Goal: Task Accomplishment & Management: Manage account settings

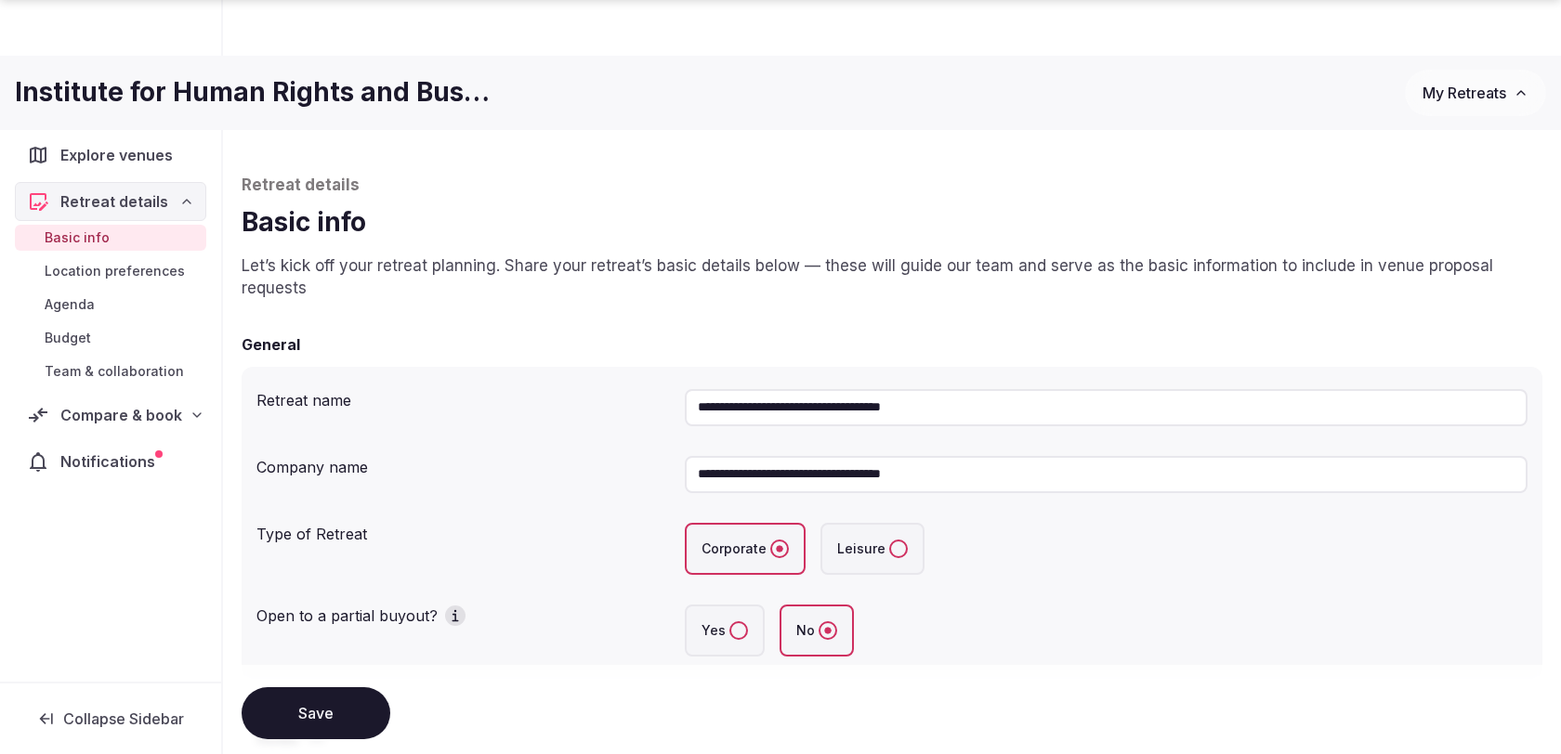
scroll to position [1490, 0]
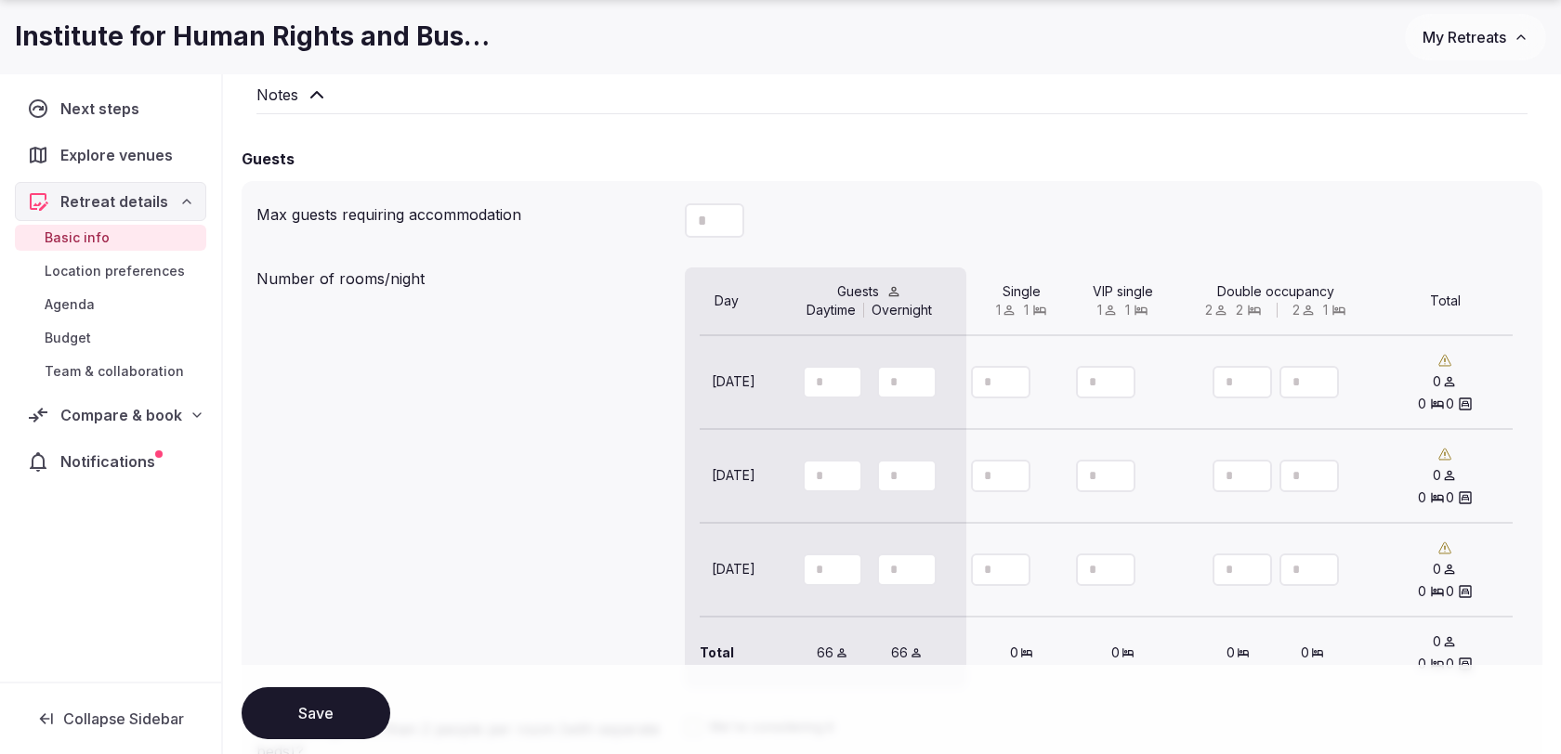
click at [181, 408] on div "Compare & book" at bounding box center [110, 415] width 167 height 22
click at [147, 449] on span "Shortlisted venues (12)" at bounding box center [120, 451] width 150 height 19
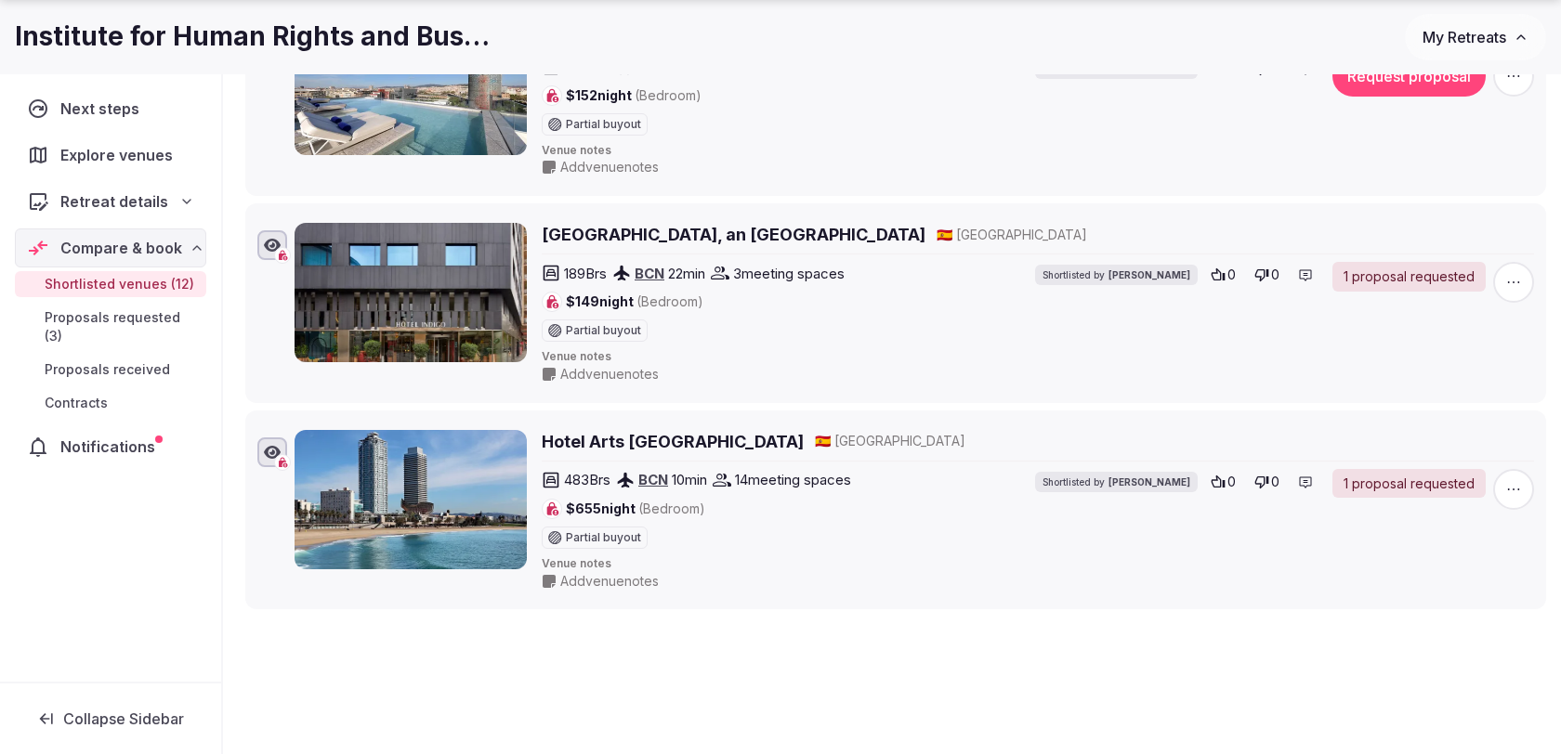
scroll to position [2375, 0]
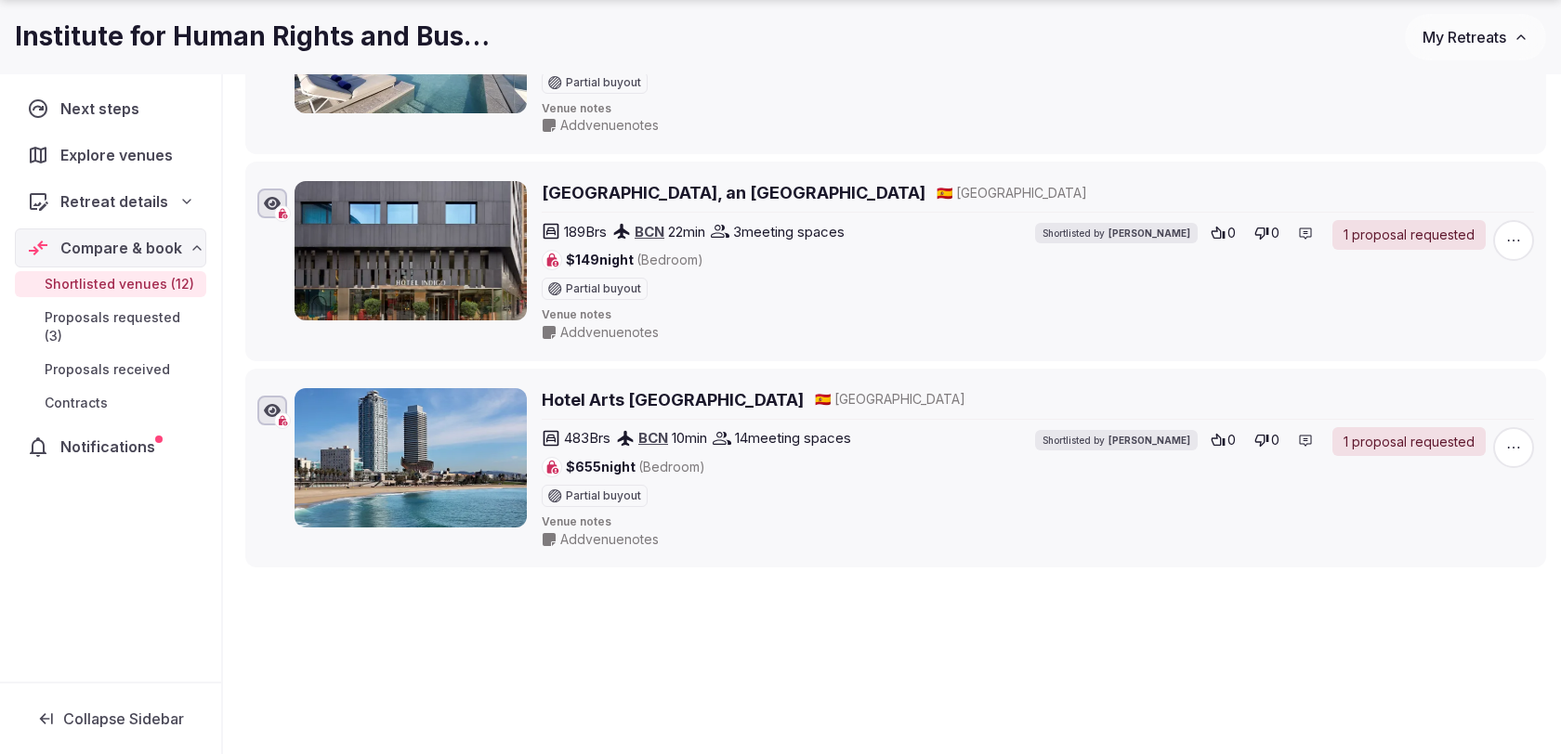
click at [1520, 439] on icon "button" at bounding box center [1513, 448] width 19 height 19
click at [1468, 315] on button "Mark as not a fit" at bounding box center [1460, 310] width 156 height 30
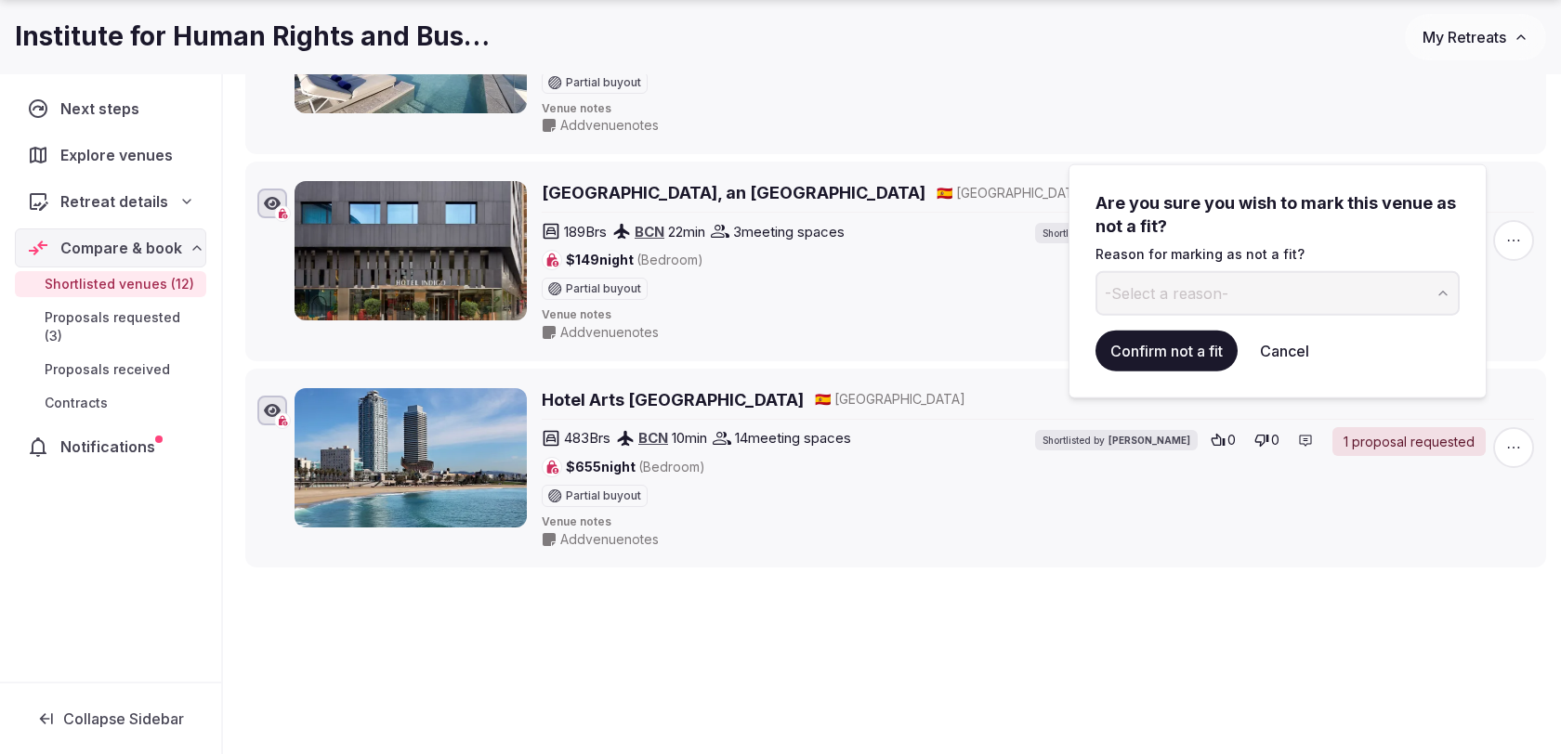
click at [1262, 269] on div "Are you sure you wish to mark this venue as not a fit? Reason for marking as no…" at bounding box center [1277, 253] width 364 height 125
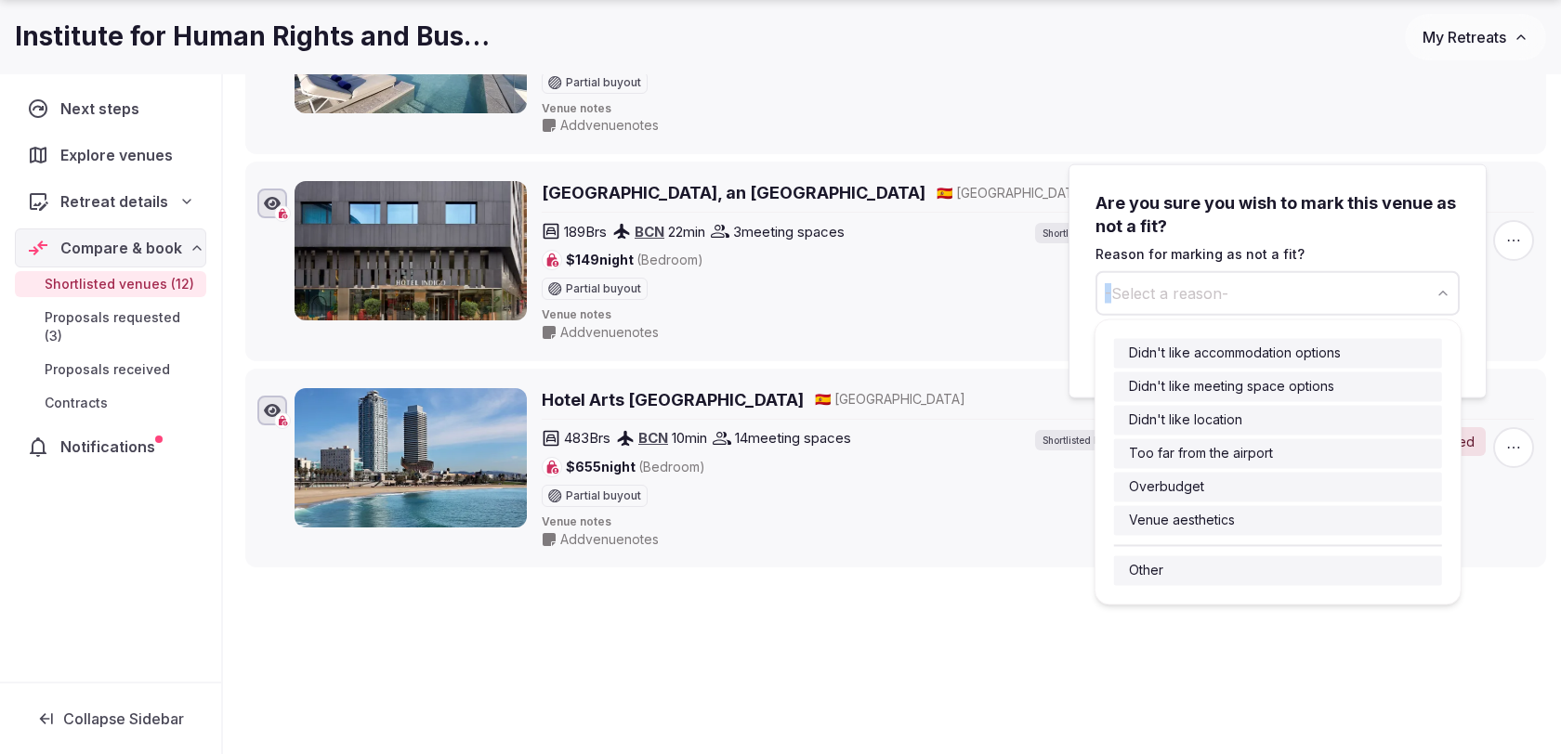
click at [1264, 290] on button "-Select a reason-" at bounding box center [1277, 293] width 364 height 45
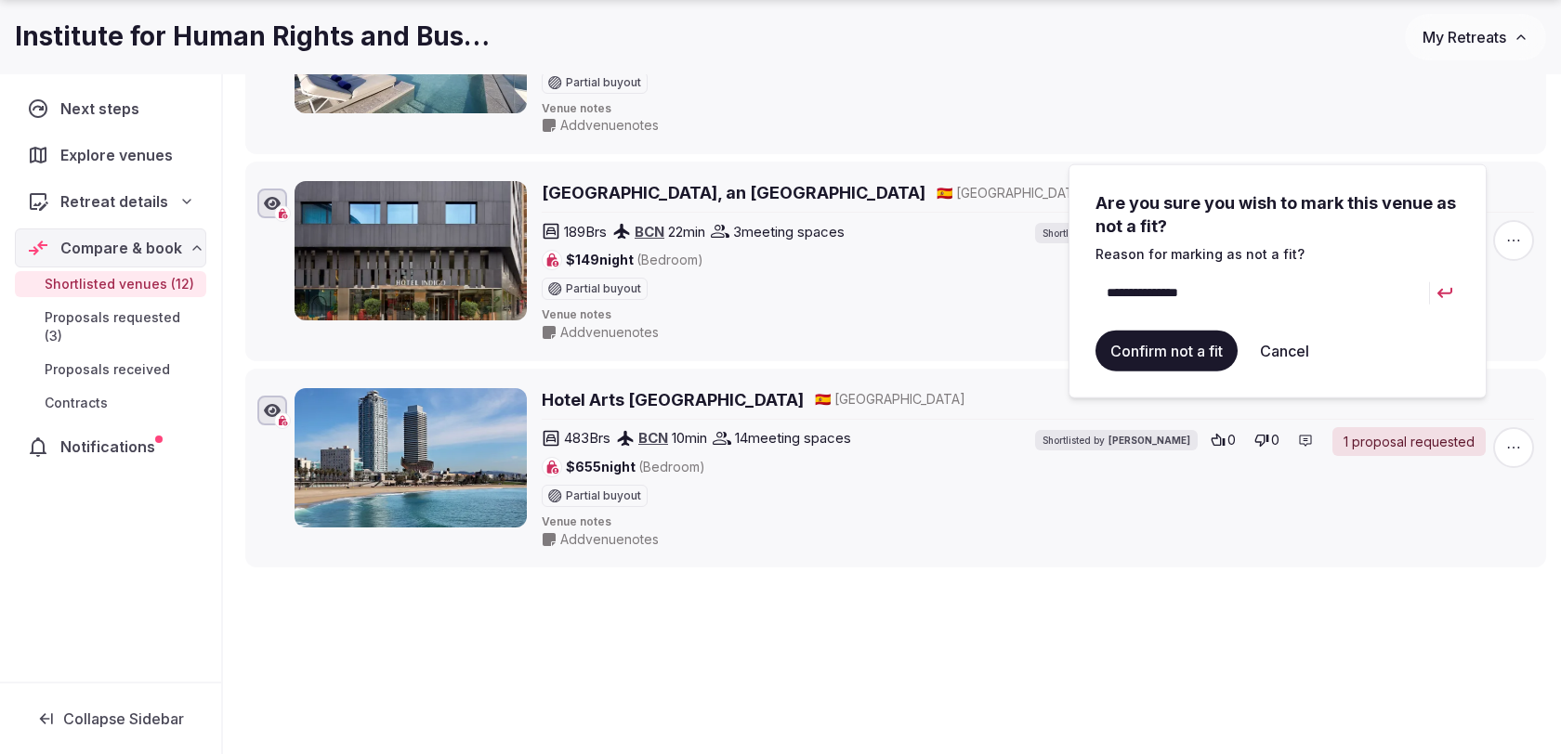
type input "**********"
click at [1166, 359] on button "Confirm not a fit" at bounding box center [1166, 351] width 142 height 41
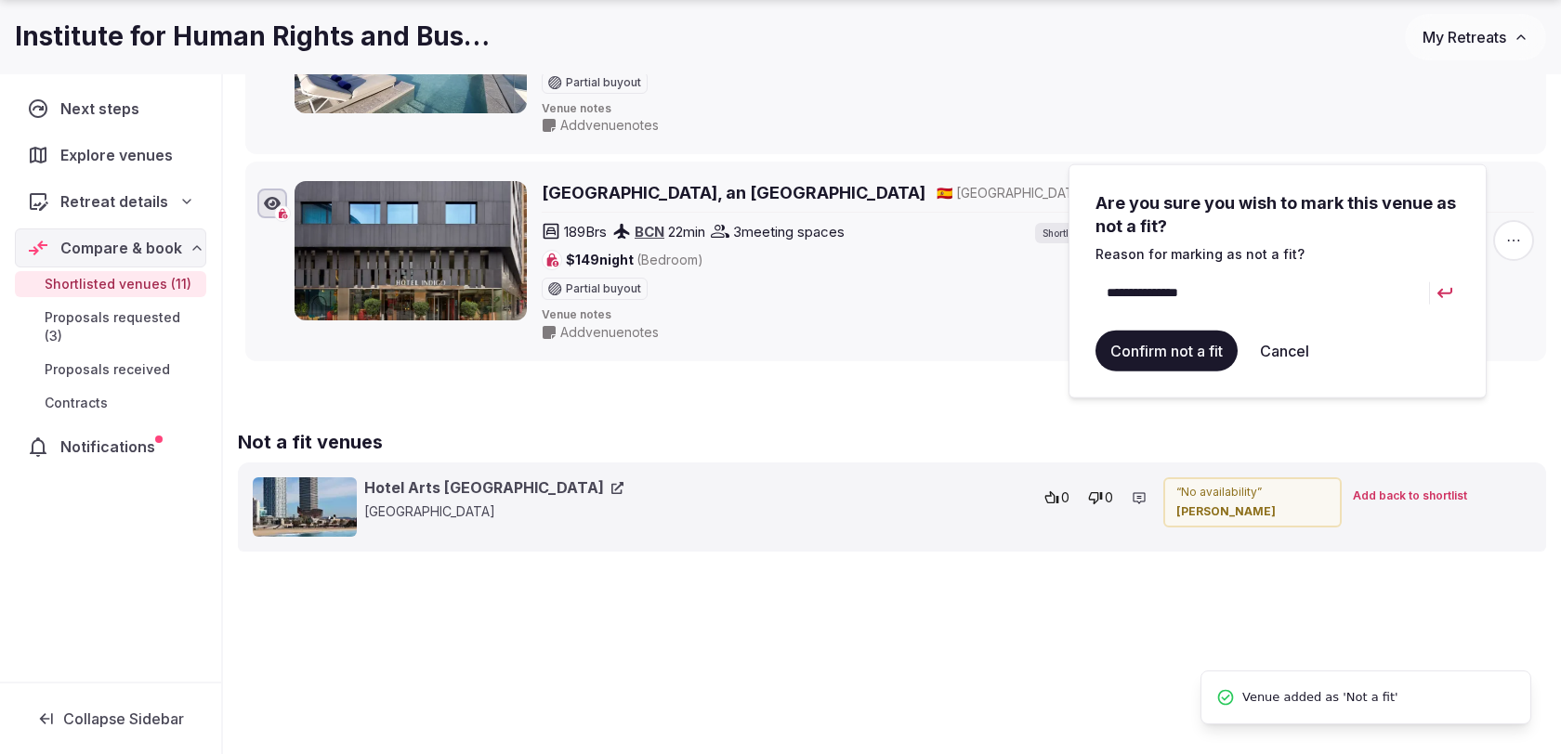
scroll to position [67, 0]
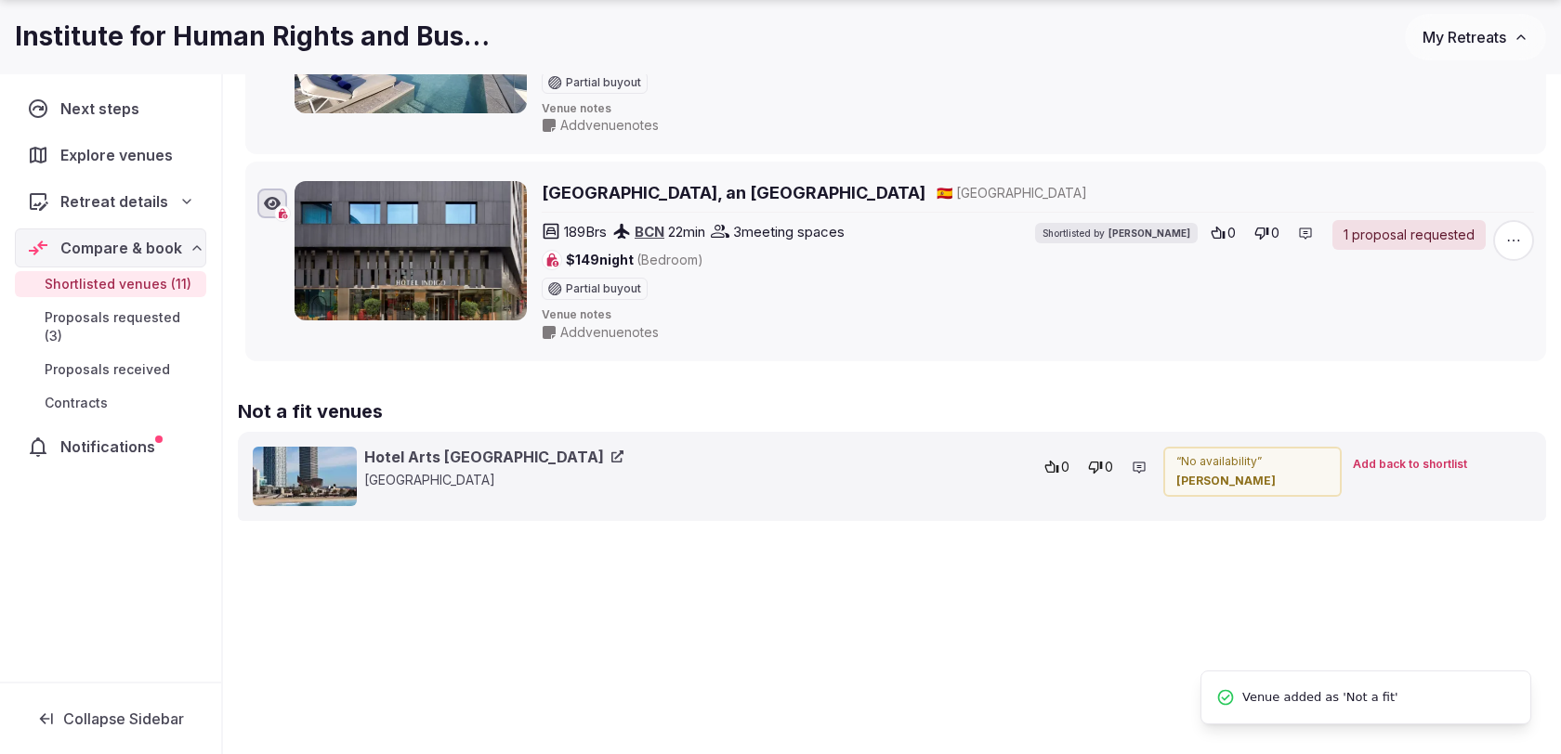
click at [881, 399] on h2 "Not a fit venues" at bounding box center [892, 412] width 1308 height 26
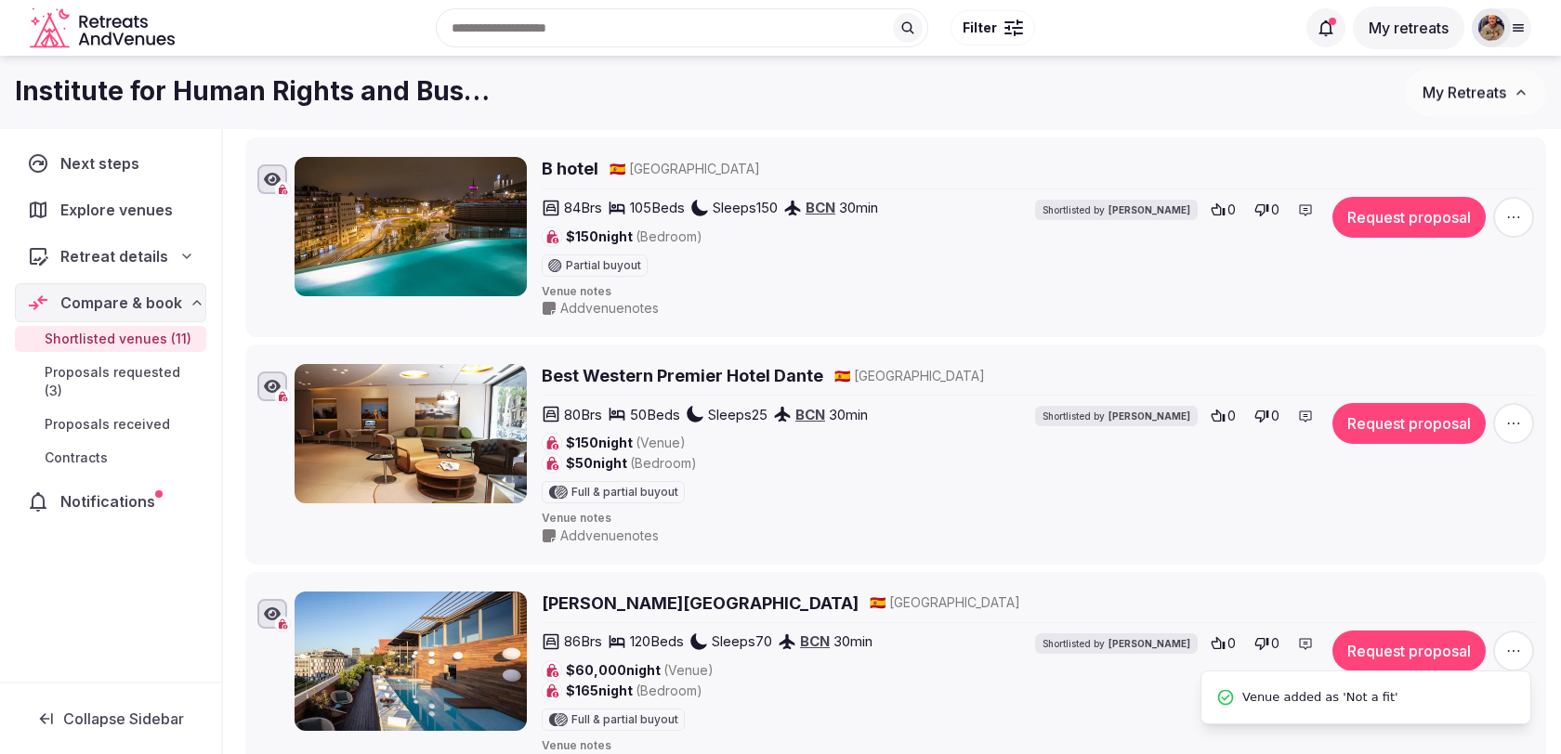
scroll to position [0, 0]
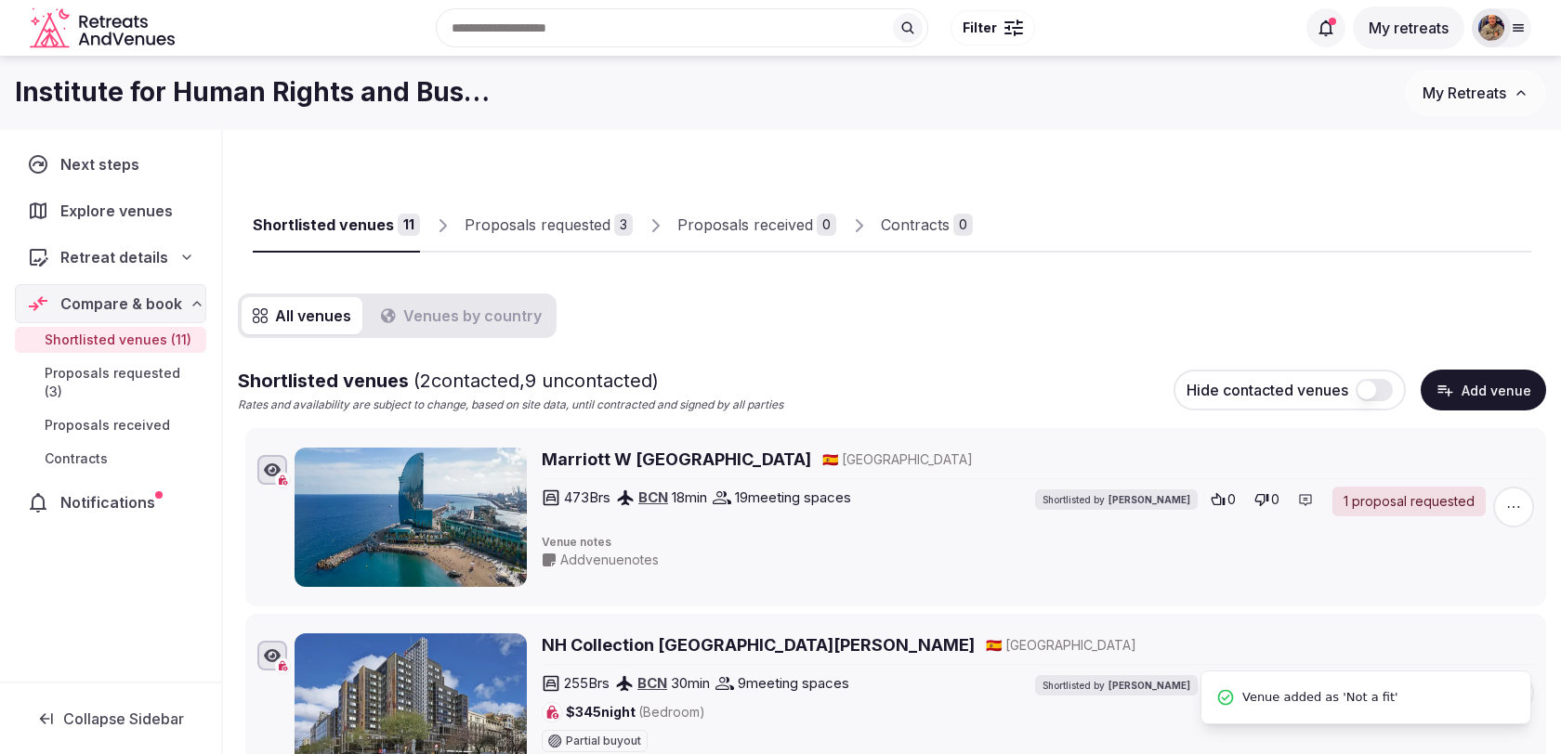
click at [533, 228] on div "Proposals requested" at bounding box center [538, 225] width 146 height 22
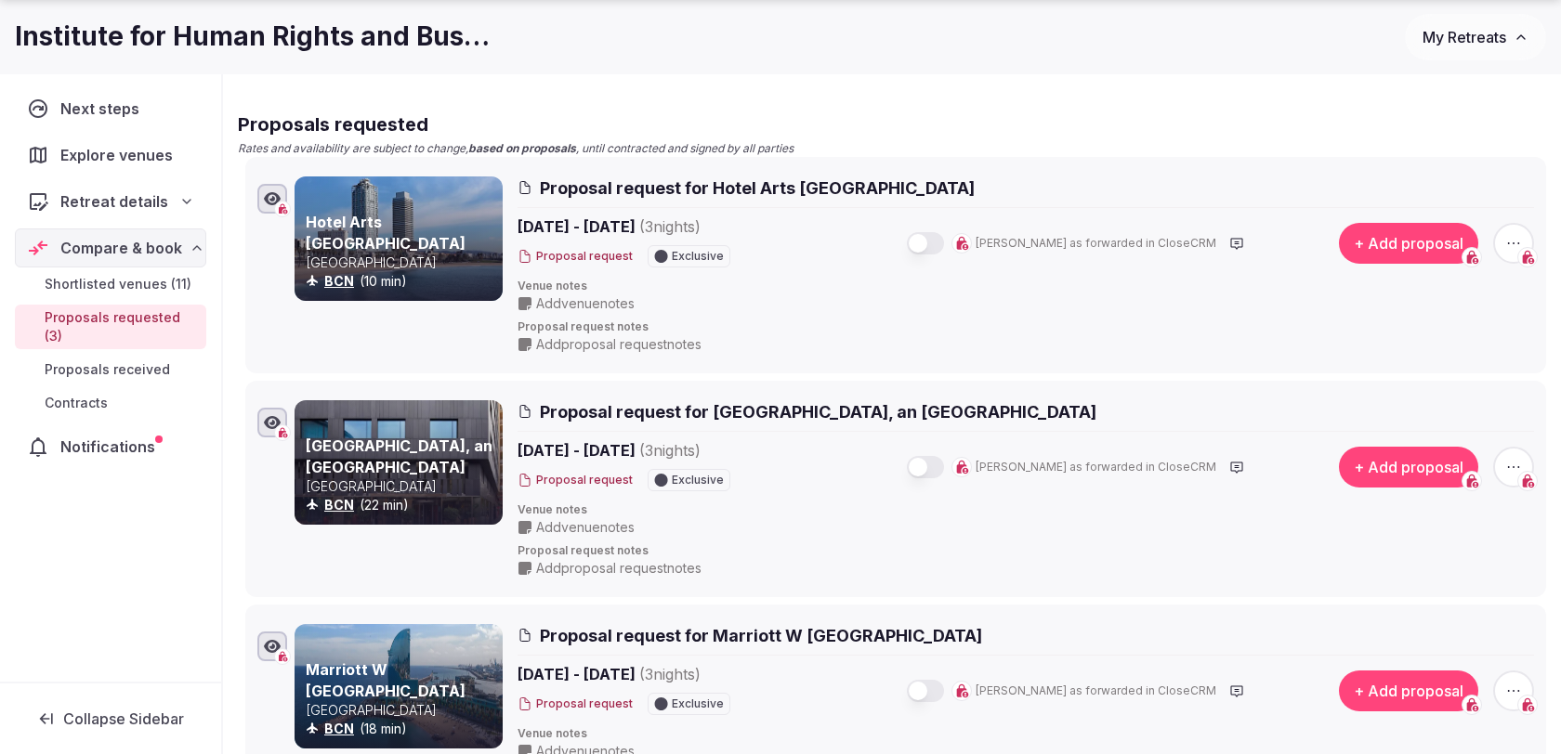
scroll to position [184, 0]
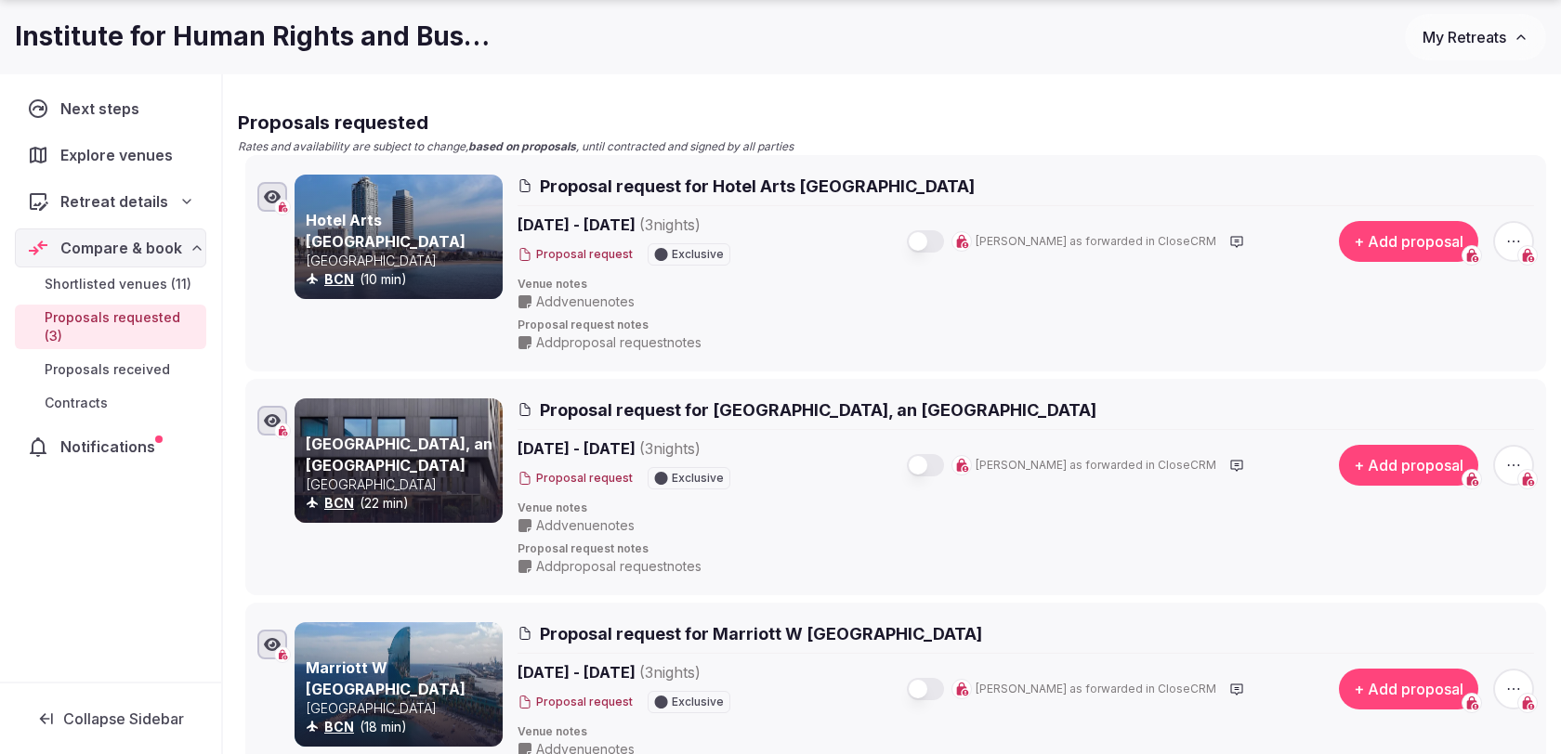
click at [944, 240] on button "button" at bounding box center [925, 241] width 37 height 22
click at [944, 472] on button "button" at bounding box center [925, 465] width 37 height 22
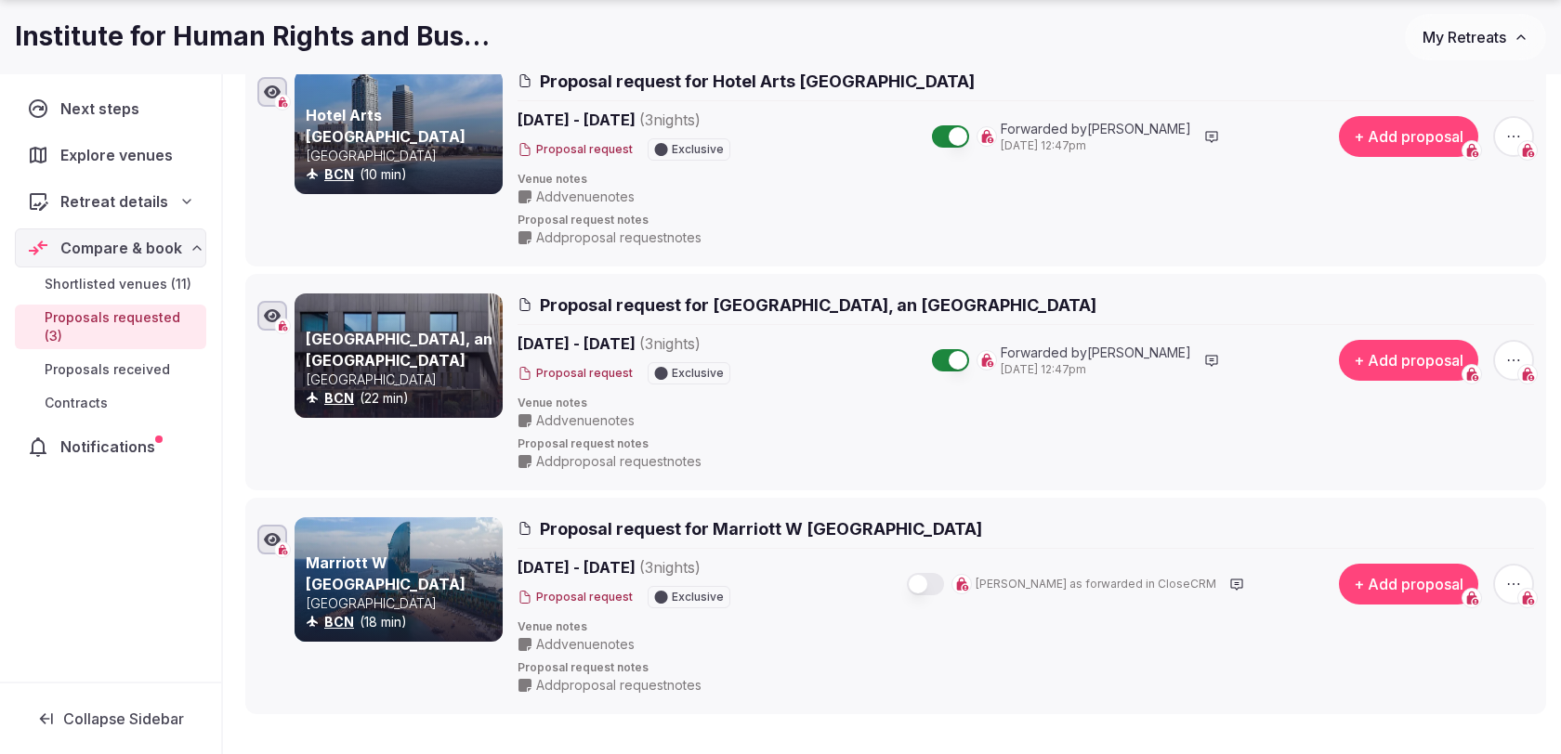
scroll to position [338, 0]
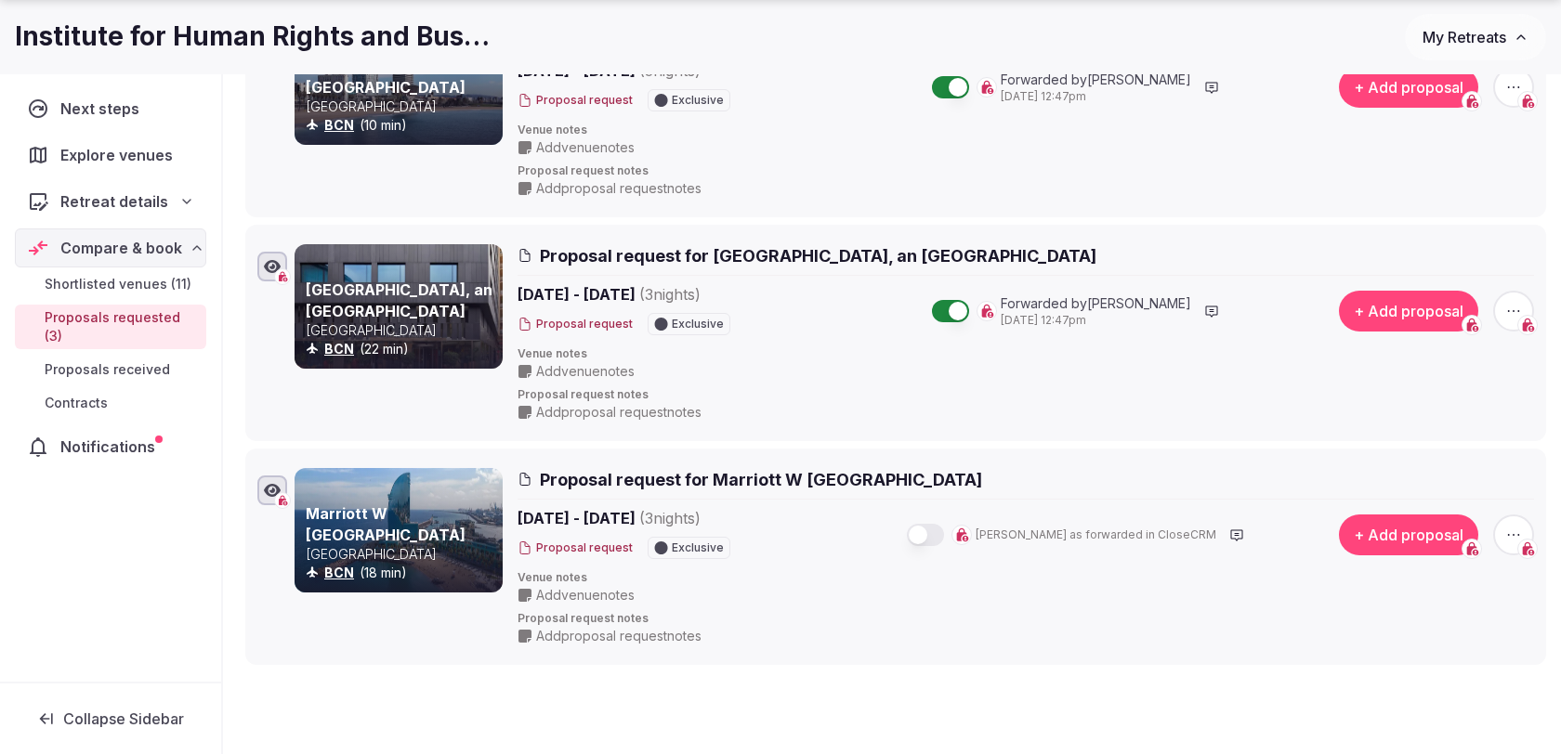
click at [944, 531] on button "button" at bounding box center [925, 535] width 37 height 22
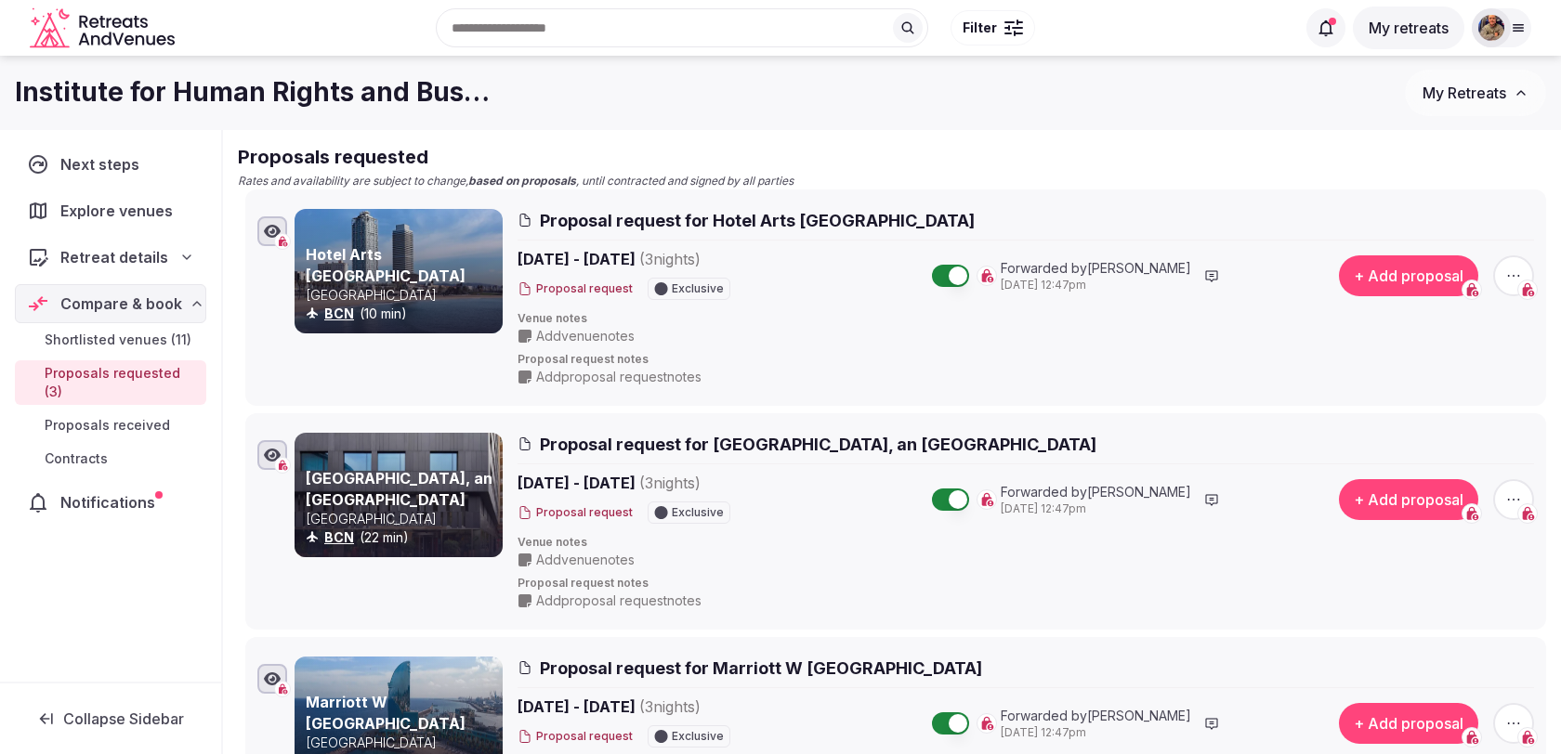
scroll to position [140, 0]
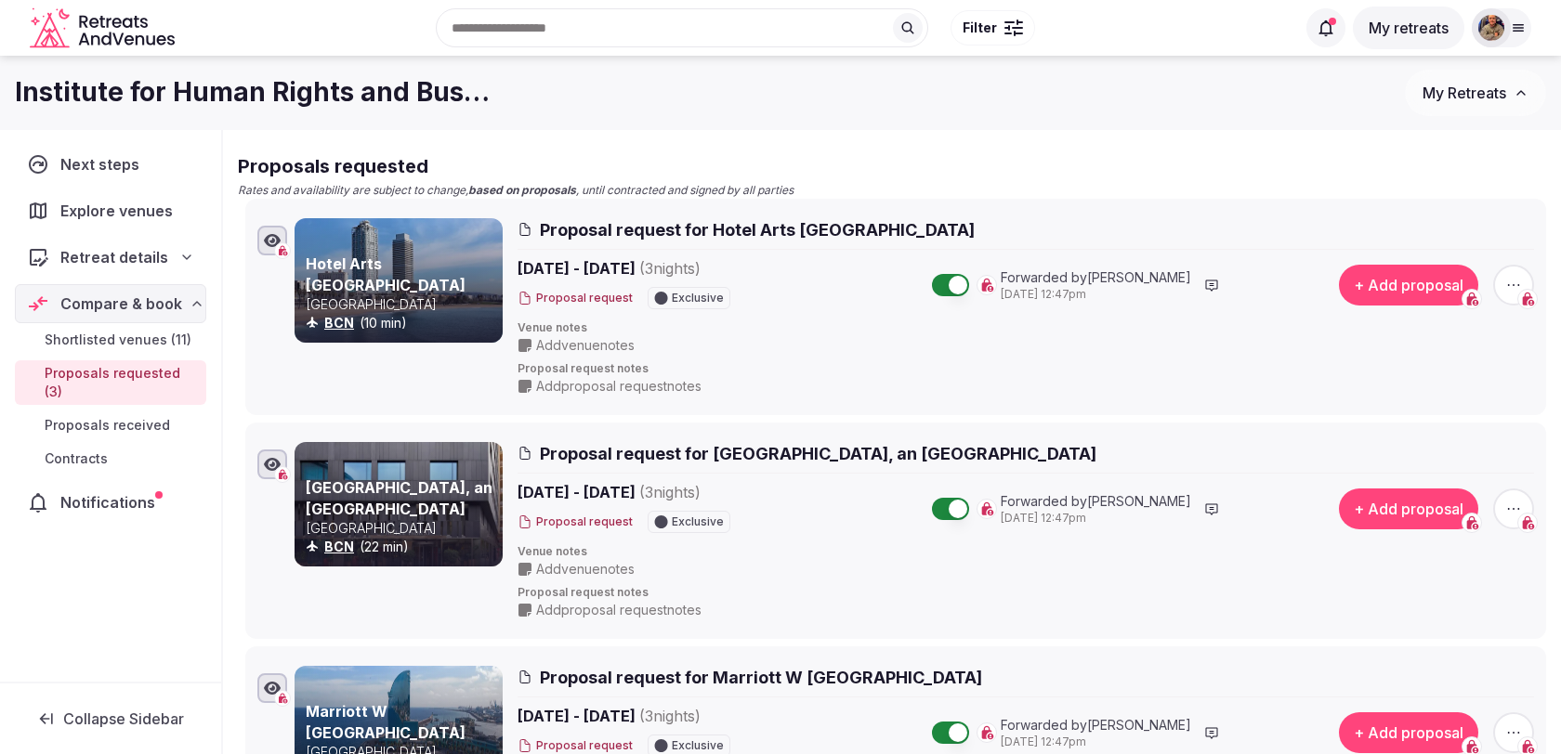
click at [1519, 269] on span "button" at bounding box center [1513, 285] width 41 height 41
click at [1423, 168] on button "Withdraw proposal request" at bounding box center [1445, 173] width 212 height 30
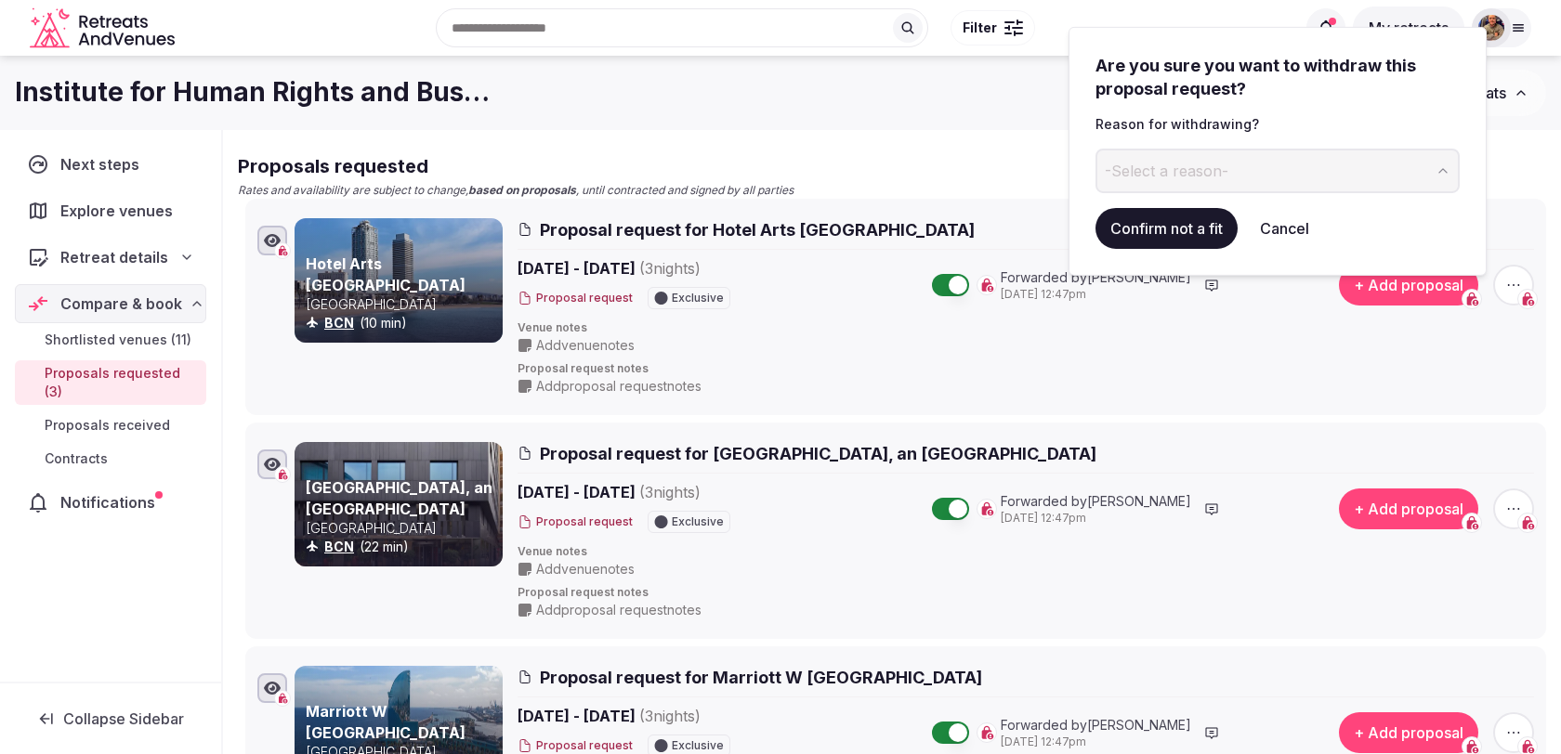
click at [1263, 177] on button "-Select a reason-" at bounding box center [1277, 171] width 364 height 45
click at [1181, 237] on button "Confirm not a fit" at bounding box center [1166, 228] width 142 height 41
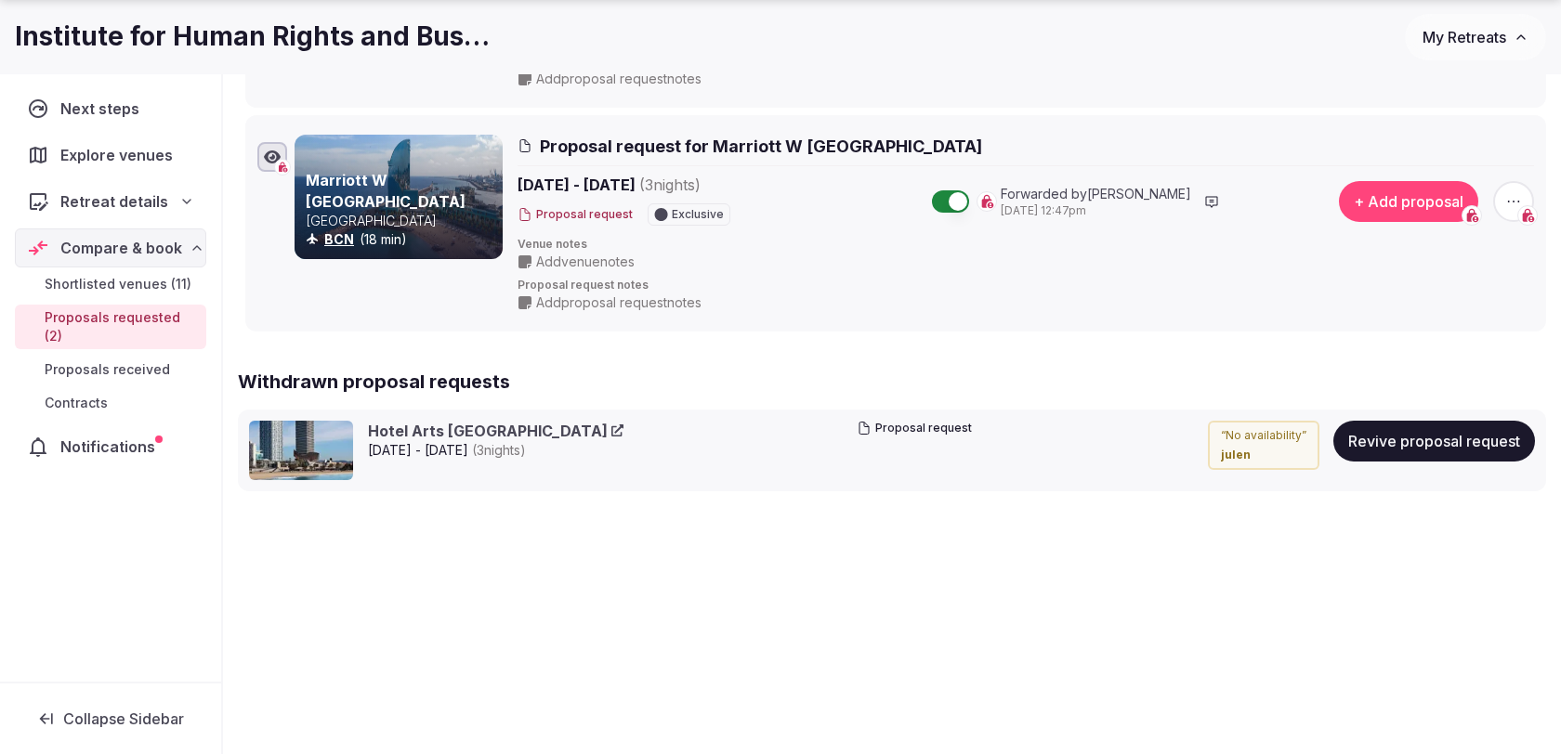
scroll to position [449, 0]
